Goal: Information Seeking & Learning: Learn about a topic

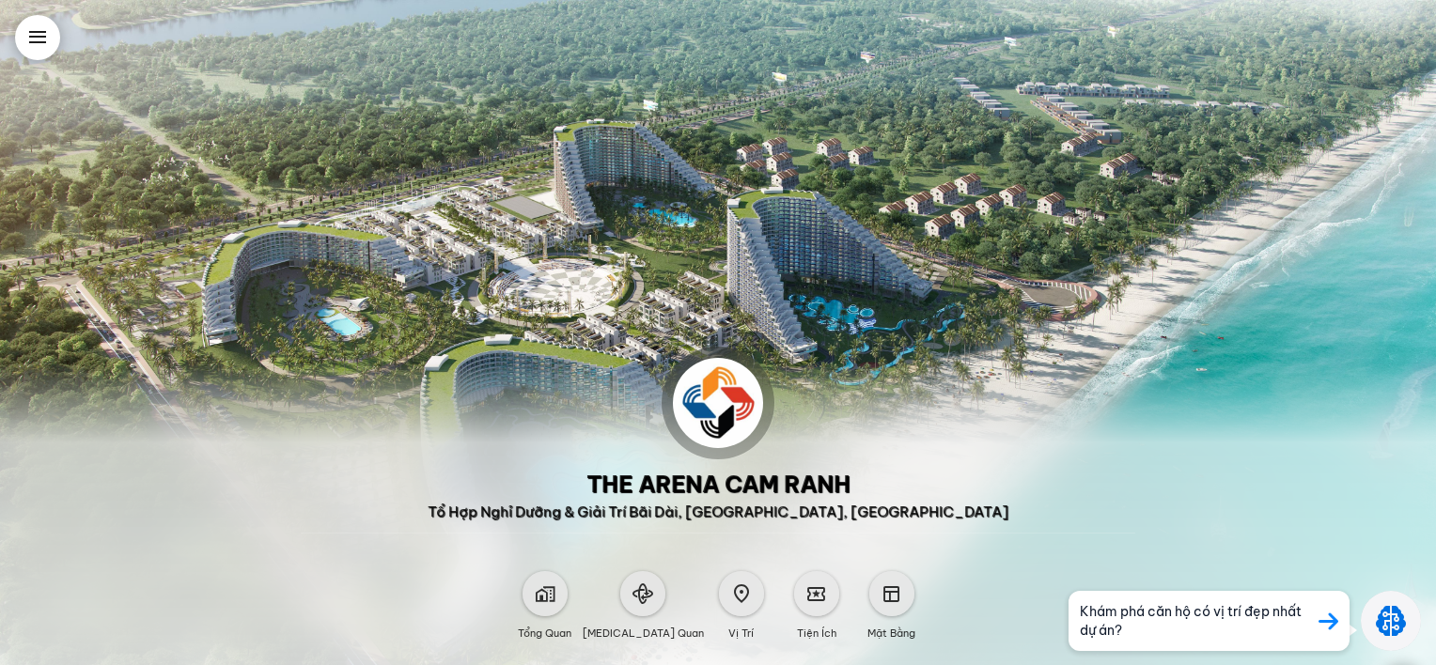
click at [1329, 620] on icon at bounding box center [1328, 621] width 20 height 23
click at [1324, 616] on icon at bounding box center [1328, 621] width 20 height 23
